Goal: Information Seeking & Learning: Understand process/instructions

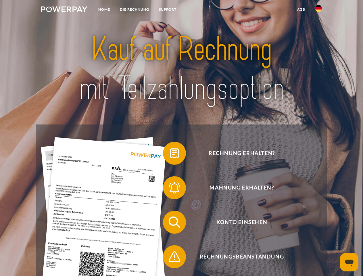
click at [64, 10] on img at bounding box center [64, 9] width 46 height 6
click at [318, 10] on img at bounding box center [318, 8] width 7 height 7
click at [301, 9] on link "agb" at bounding box center [301, 9] width 18 height 10
click at [170, 154] on span at bounding box center [165, 153] width 29 height 29
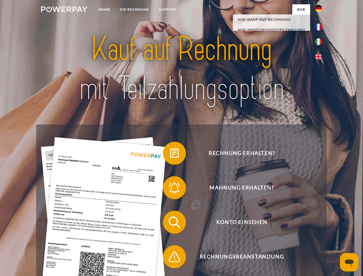
click at [170, 189] on span at bounding box center [165, 187] width 29 height 29
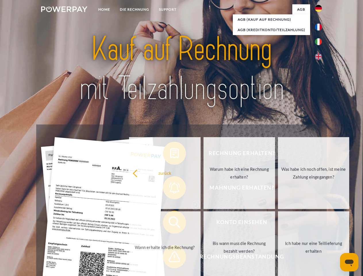
click at [203, 223] on link "Bis wann muss die Rechnung bezahlt werden?" at bounding box center [238, 247] width 71 height 72
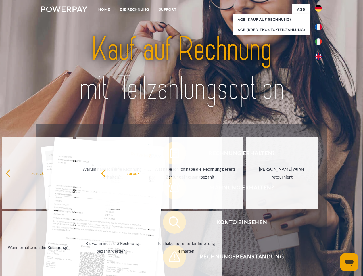
click at [170, 258] on span at bounding box center [165, 256] width 29 height 29
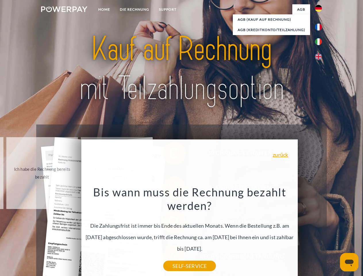
click at [349, 262] on icon "Messaging-Fenster öffnen" at bounding box center [348, 262] width 9 height 7
